Goal: Information Seeking & Learning: Learn about a topic

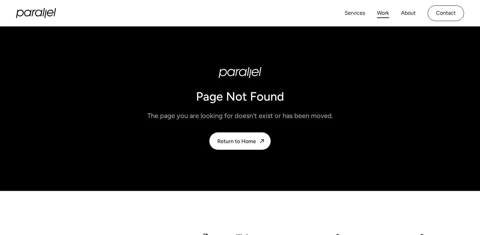
click at [383, 13] on link "Work" at bounding box center [383, 13] width 12 height 10
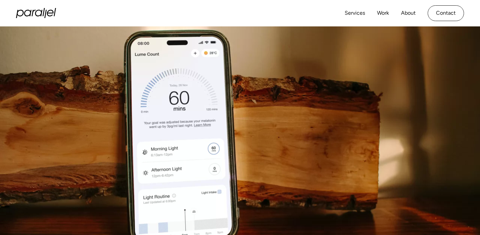
scroll to position [168, 0]
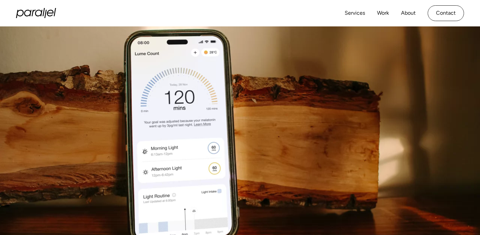
click at [204, 112] on video at bounding box center [240, 138] width 480 height 261
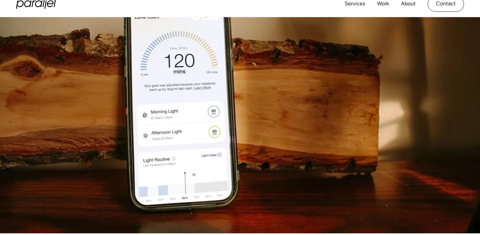
scroll to position [75, 0]
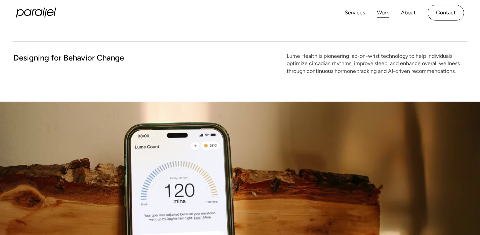
click at [384, 13] on link "Work" at bounding box center [383, 13] width 12 height 10
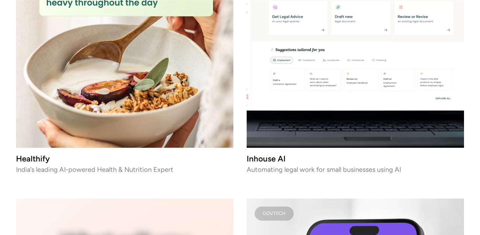
scroll to position [1866, 0]
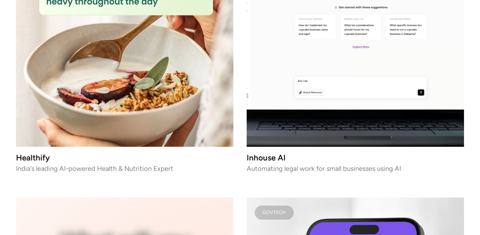
click at [297, 86] on video at bounding box center [356, 38] width 218 height 218
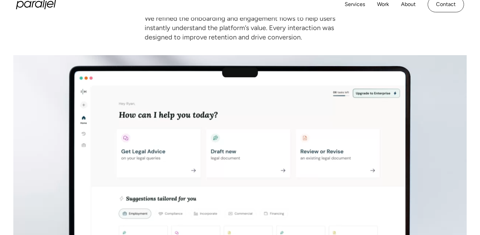
scroll to position [2063, 0]
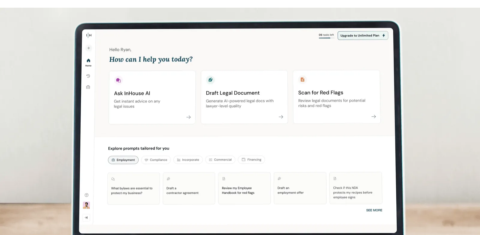
scroll to position [182, 0]
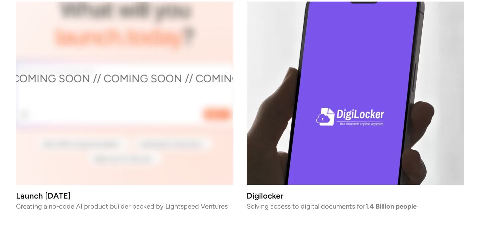
scroll to position [2097, 0]
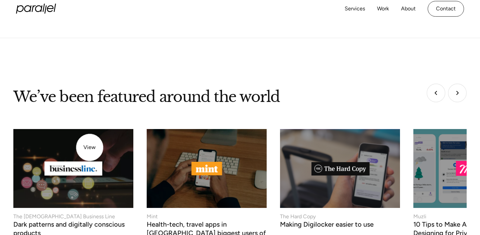
scroll to position [2498, 0]
